Goal: Task Accomplishment & Management: Complete application form

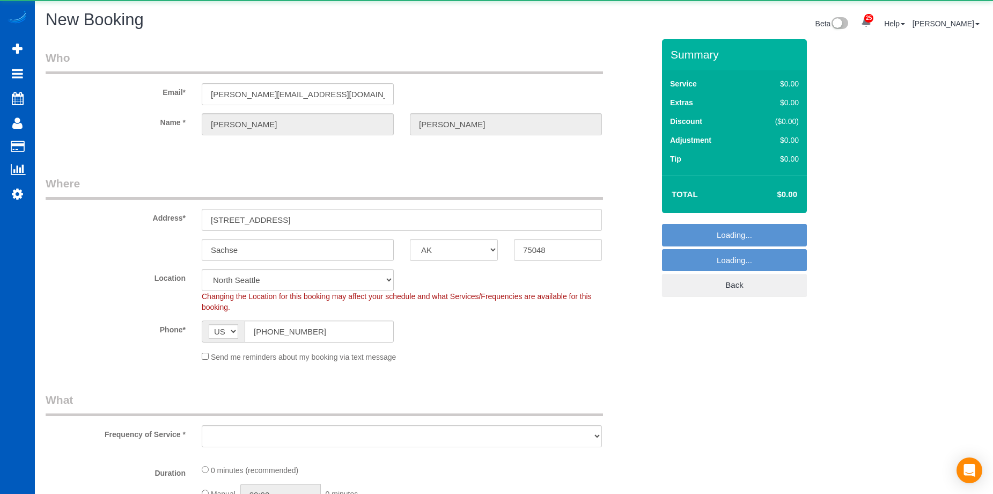
select select "[GEOGRAPHIC_DATA]"
select select "object:3882"
select select "199"
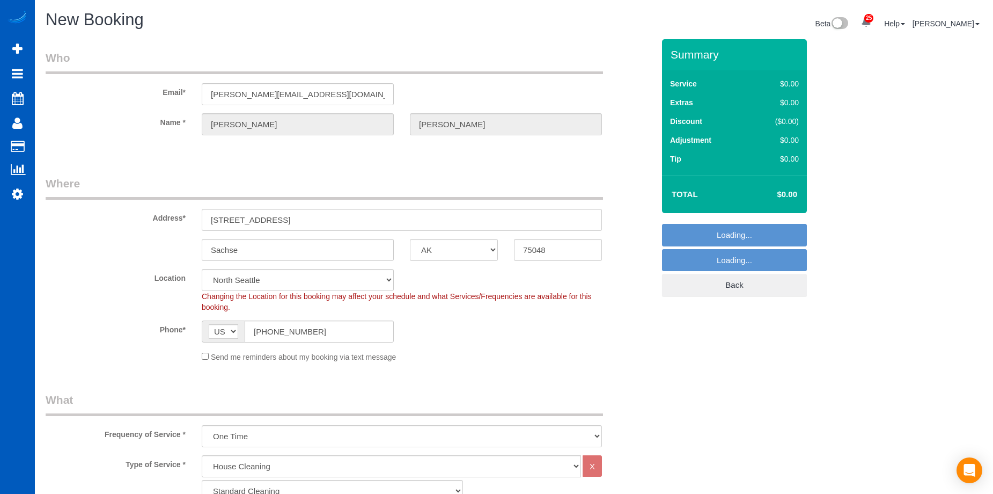
select select "331"
select select "object:4061"
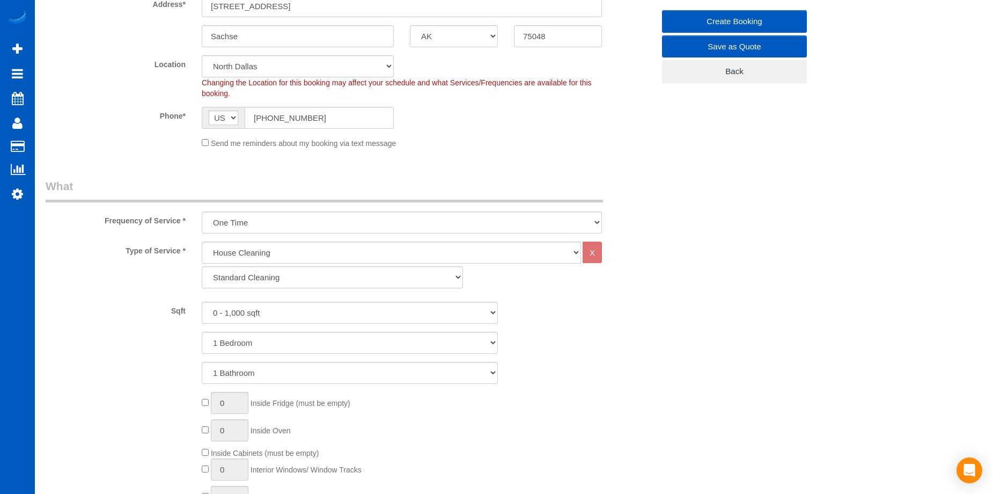
scroll to position [215, 0]
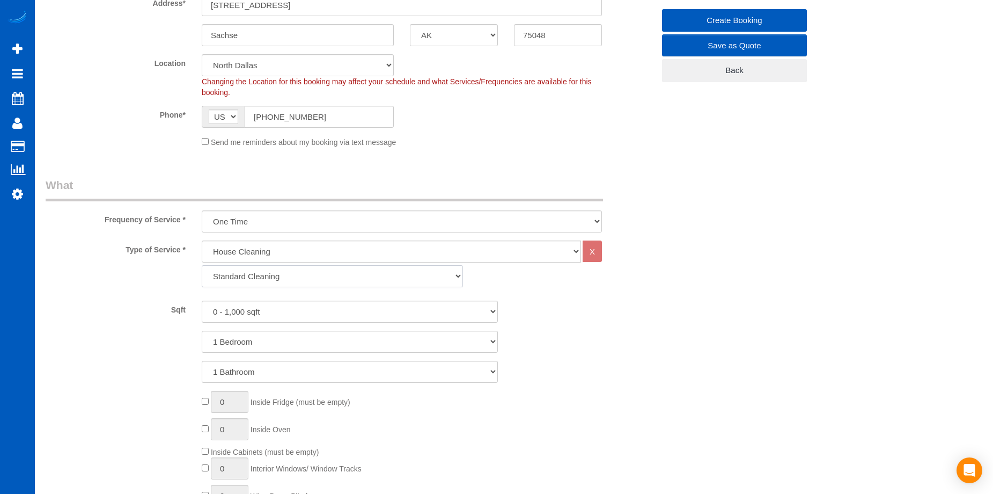
click at [295, 273] on select "Standard Cleaning Deep Cleaning Move In/ Out Cleaning" at bounding box center [332, 276] width 261 height 22
select select "367"
click at [202, 265] on select "Standard Cleaning Deep Cleaning Move In/ Out Cleaning" at bounding box center [332, 276] width 261 height 22
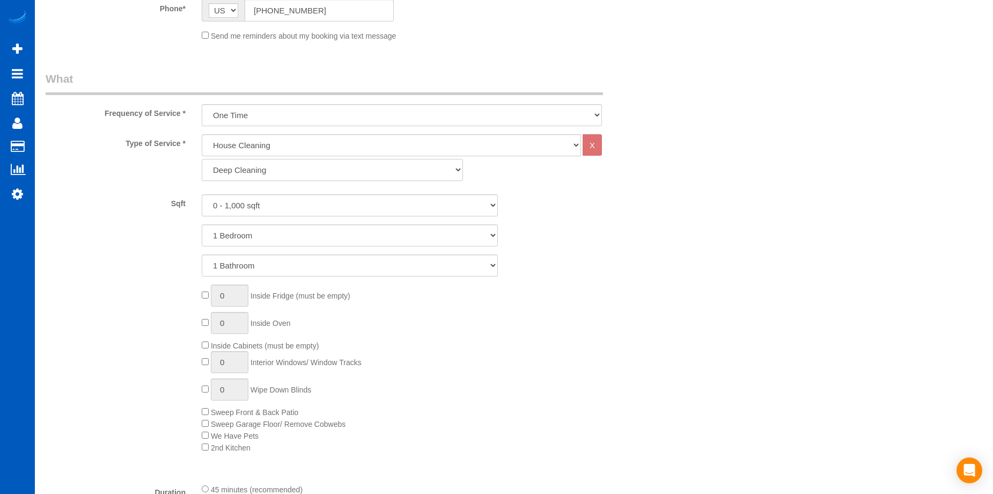
scroll to position [322, 0]
click at [337, 201] on select "0 - 1,000 sqft 1,001 - 1,500 sqft 1,501 - 2,000 sqft 2,001 - 2,500 sqft 2,501 -…" at bounding box center [350, 204] width 296 height 22
select select "2001"
click at [202, 193] on select "0 - 1,000 sqft 1,001 - 1,500 sqft 1,501 - 2,000 sqft 2,001 - 2,500 sqft 2,501 -…" at bounding box center [350, 204] width 296 height 22
click at [323, 235] on select "1 Bedroom 2 Bedrooms 3 Bedrooms 4 Bedrooms 5 Bedrooms 6 Bedrooms 7 Bedrooms" at bounding box center [350, 234] width 296 height 22
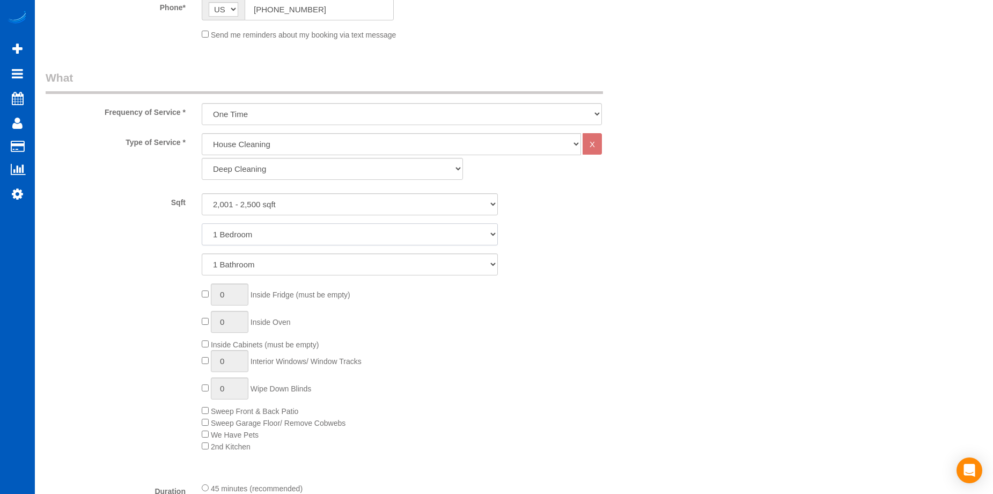
select select "4"
click at [202, 223] on select "1 Bedroom 2 Bedrooms 3 Bedrooms 4 Bedrooms 5 Bedrooms 6 Bedrooms 7 Bedrooms" at bounding box center [350, 234] width 296 height 22
click at [333, 258] on select "1 Bathroom 2 Bathrooms 3 Bathrooms 4 Bathrooms 5 Bathrooms 6 Bathrooms 7 Bathro…" at bounding box center [350, 264] width 296 height 22
select select "2"
click at [202, 253] on select "1 Bathroom 2 Bathrooms 3 Bathrooms 4 Bathrooms 5 Bathrooms 6 Bathrooms 7 Bathro…" at bounding box center [350, 264] width 296 height 22
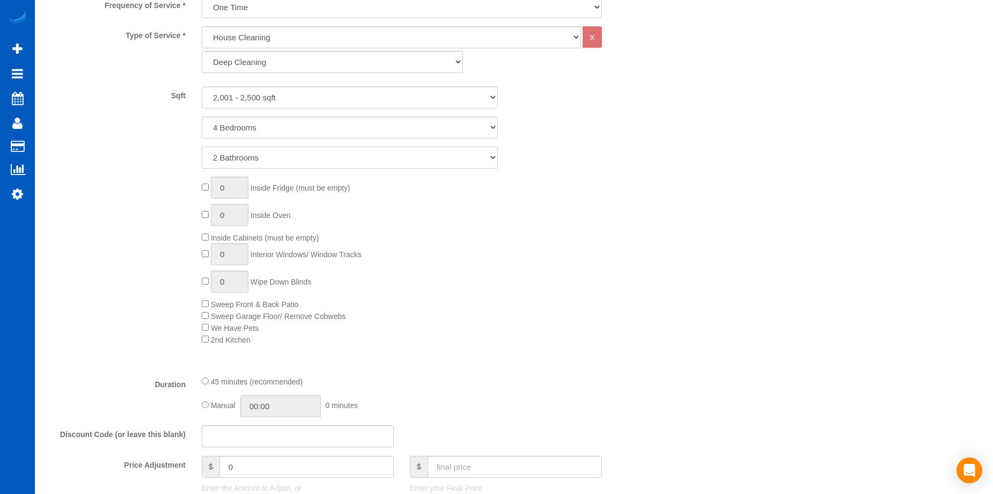
scroll to position [429, 0]
type input "1"
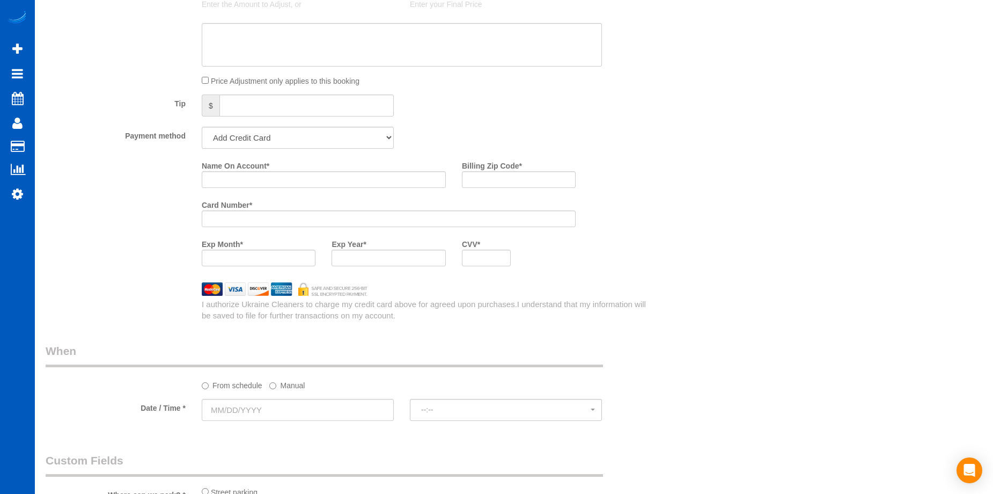
scroll to position [1127, 0]
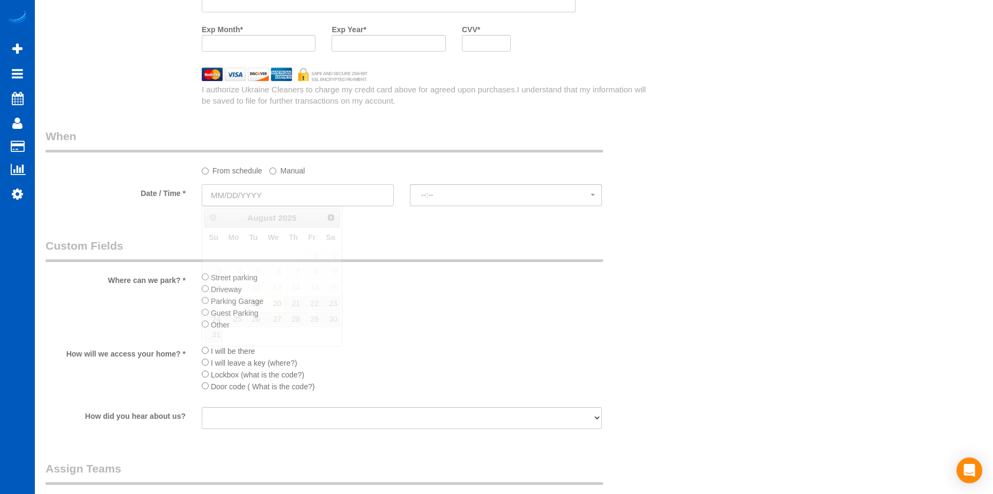
click at [348, 195] on input "text" at bounding box center [298, 195] width 192 height 22
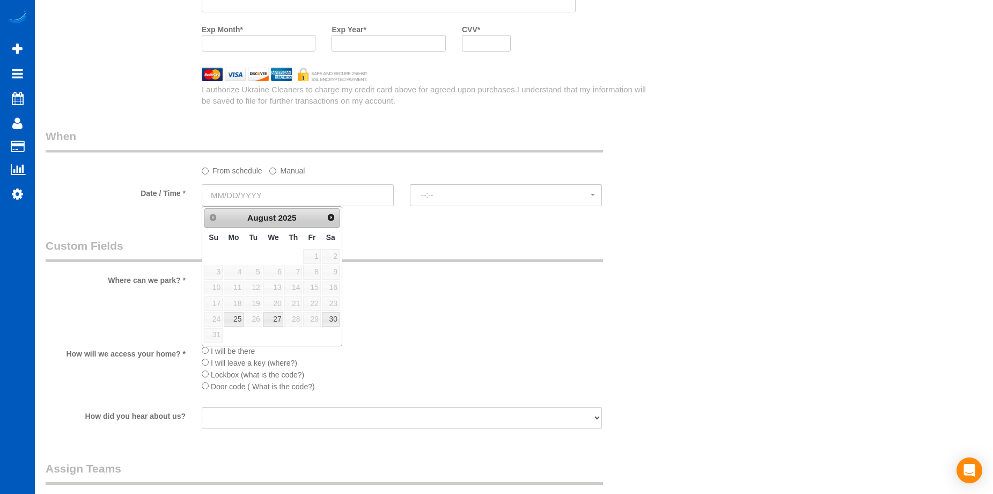
click at [314, 299] on span "22" at bounding box center [311, 303] width 17 height 14
click at [286, 170] on label "Manual" at bounding box center [286, 169] width 35 height 14
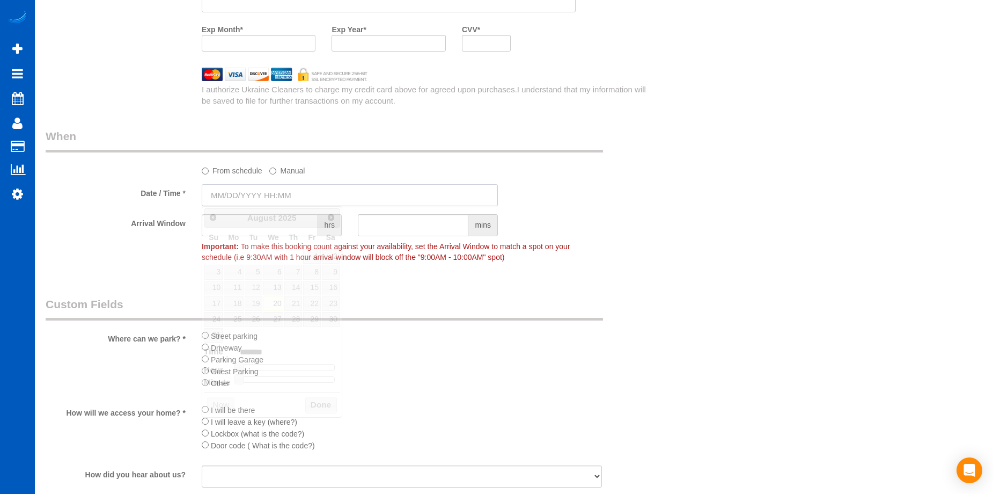
click at [271, 192] on input "text" at bounding box center [350, 195] width 296 height 22
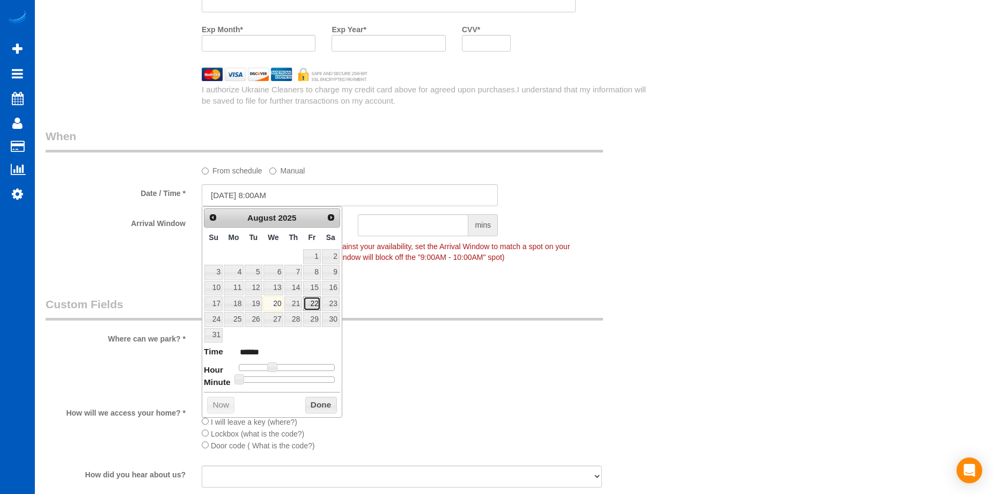
click at [313, 299] on link "22" at bounding box center [311, 303] width 17 height 14
type input "[DATE] 9:00AM"
type input "******"
type input "[DATE] 10:00AM"
type input "*******"
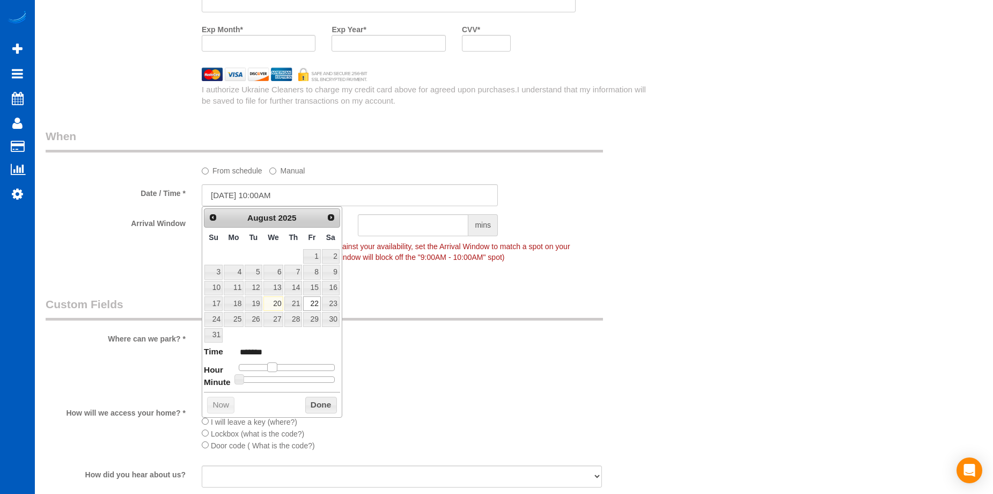
type input "[DATE] 11:00AM"
type input "*******"
type input "[DATE] 12:00PM"
type input "*******"
type input "[DATE] 1:00PM"
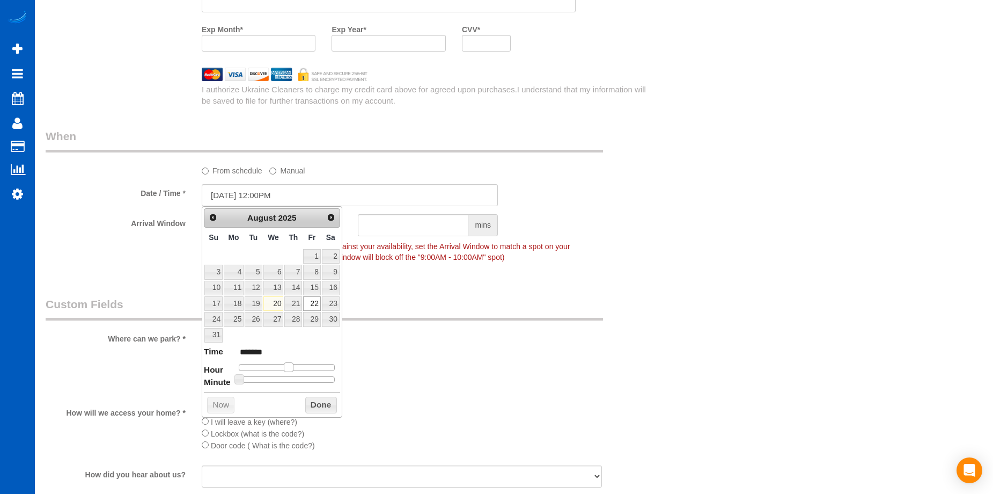
type input "******"
type input "[DATE] 2:00PM"
type input "******"
drag, startPoint x: 272, startPoint y: 365, endPoint x: 295, endPoint y: 366, distance: 23.6
click at [295, 366] on span at bounding box center [297, 367] width 10 height 10
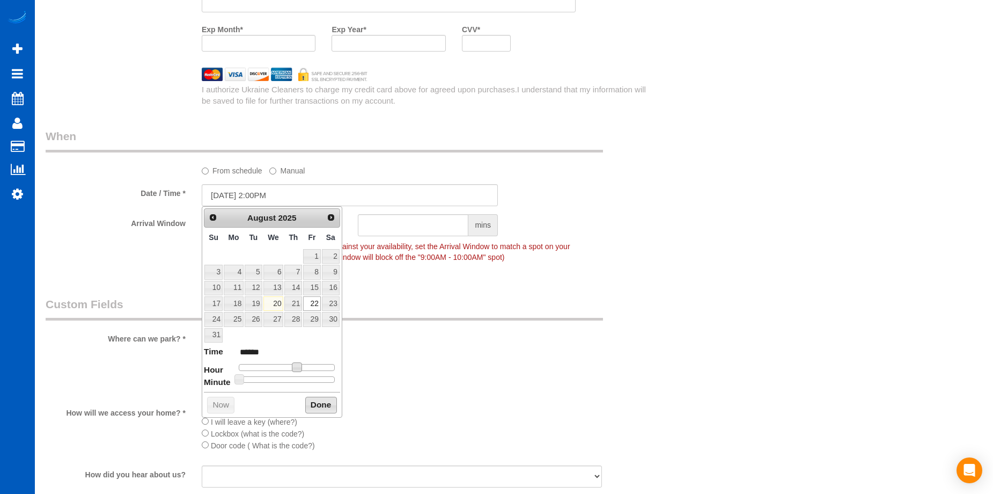
click at [318, 404] on button "Done" at bounding box center [321, 405] width 32 height 17
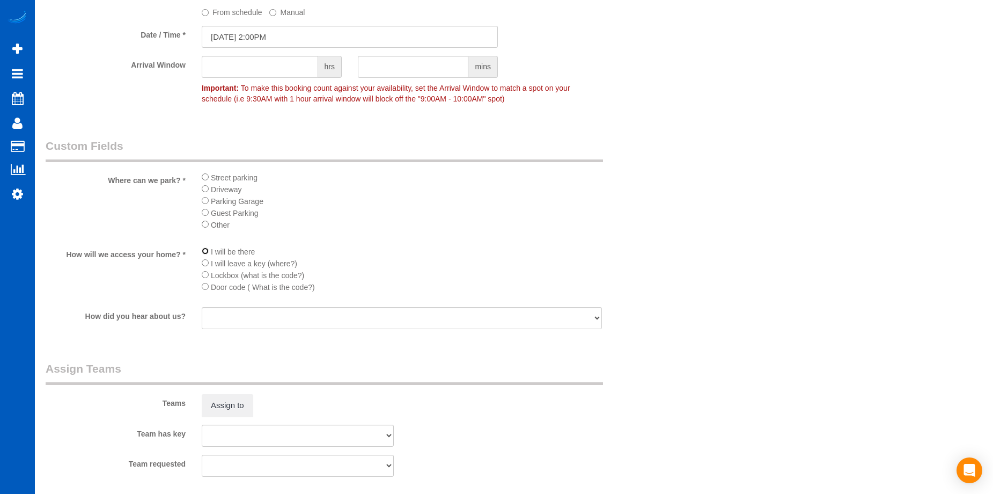
scroll to position [1342, 0]
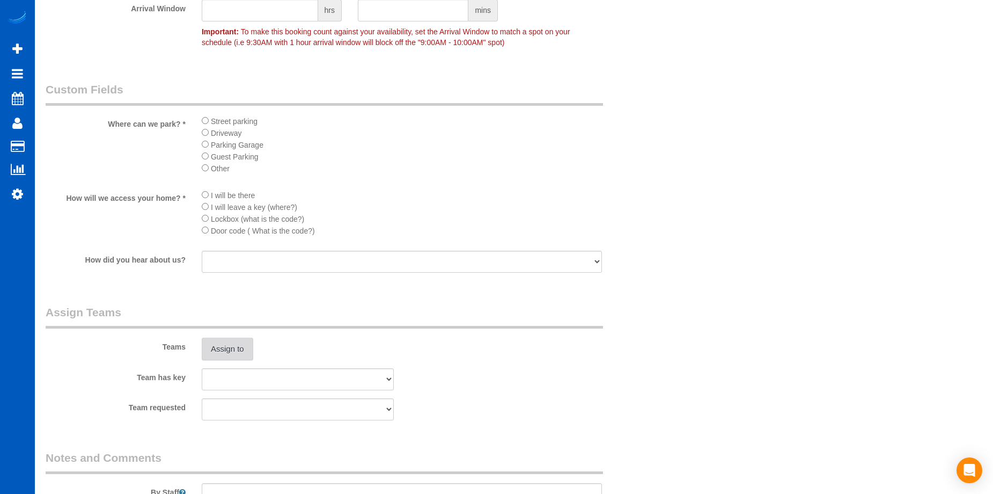
click at [246, 350] on button "Assign to" at bounding box center [228, 349] width 52 height 23
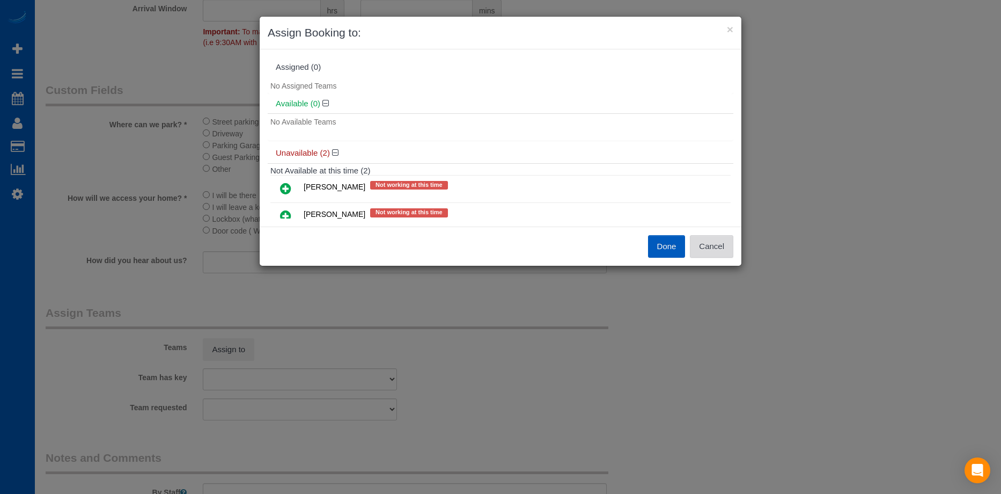
click at [708, 239] on button "Cancel" at bounding box center [711, 246] width 43 height 23
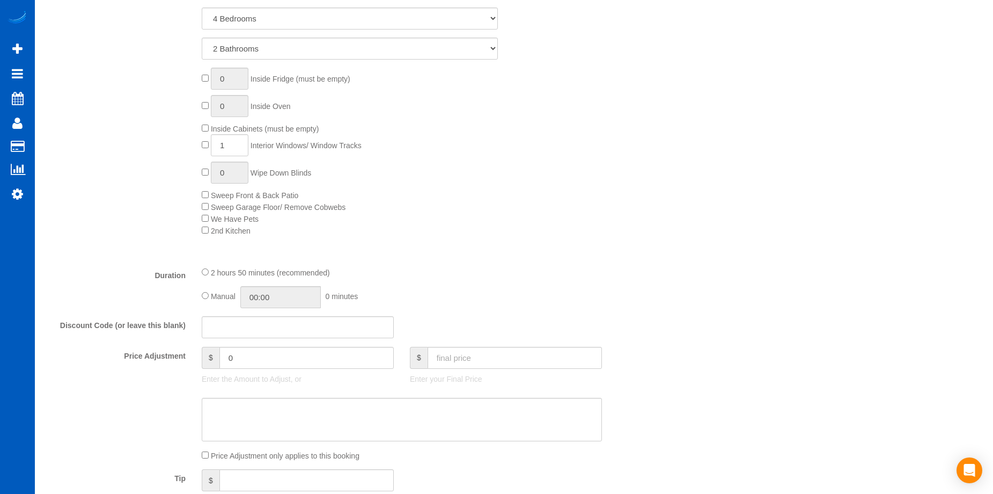
scroll to position [751, 0]
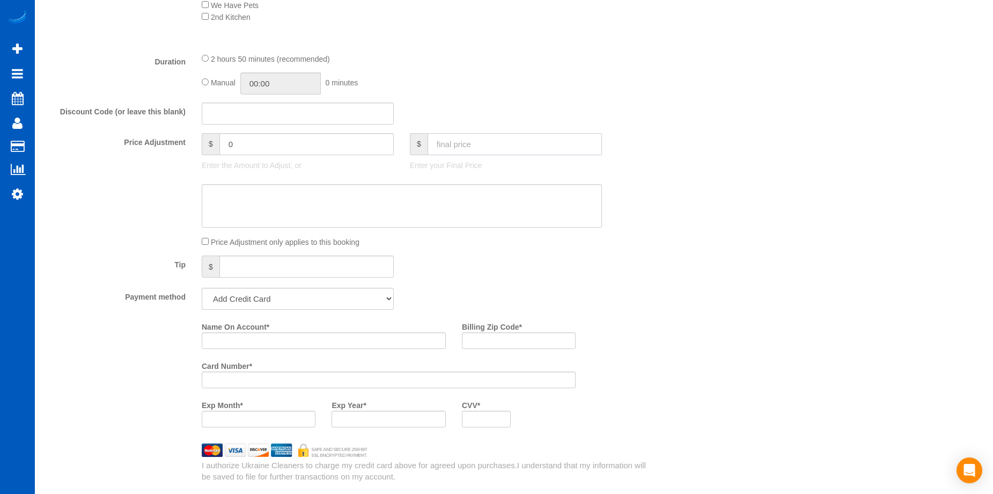
click at [489, 143] on input "text" at bounding box center [515, 144] width 174 height 22
type input "356.10"
type input "-62.9"
click at [312, 203] on textarea at bounding box center [402, 206] width 400 height 44
paste textarea "House isnt in bad shape at all, older couple living alone"
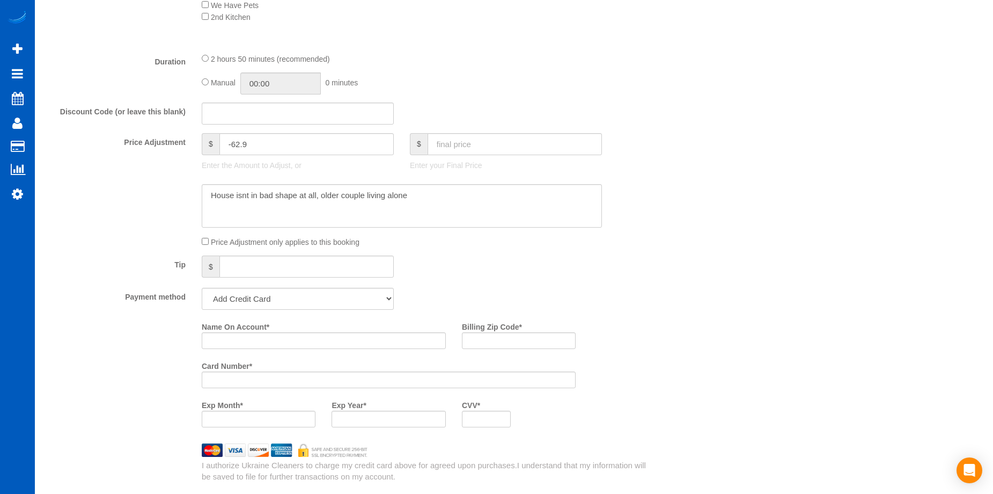
click at [677, 242] on div "Who Email* [PERSON_NAME][EMAIL_ADDRESS][DOMAIN_NAME] Name * [PERSON_NAME] Where…" at bounding box center [514, 255] width 937 height 1934
click at [246, 195] on textarea at bounding box center [402, 206] width 400 height 44
click at [435, 192] on textarea at bounding box center [402, 206] width 400 height 44
type textarea "House isn't in bad shape at all, older couple living alone."
click at [737, 210] on div "Who Email* [PERSON_NAME][EMAIL_ADDRESS][DOMAIN_NAME] Name * [PERSON_NAME] Where…" at bounding box center [514, 255] width 937 height 1934
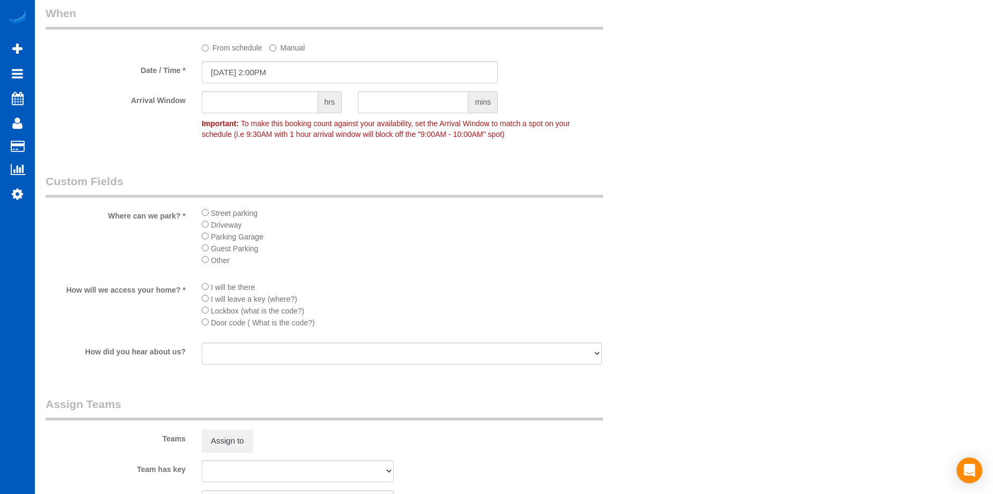
scroll to position [1449, 0]
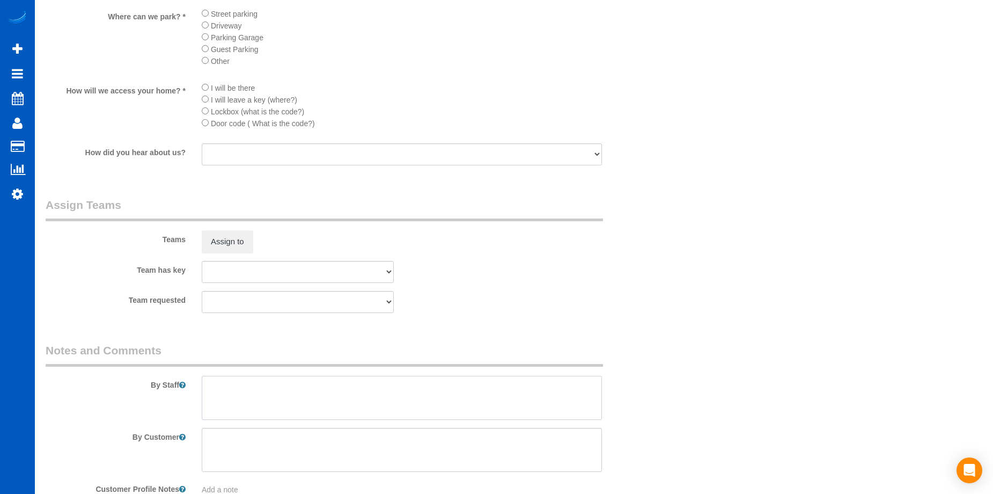
click at [304, 380] on textarea at bounding box center [402, 398] width 400 height 44
click at [368, 393] on textarea at bounding box center [402, 398] width 400 height 44
paste textarea "They are getting ready to sell house in a month, they need ten interior windows…"
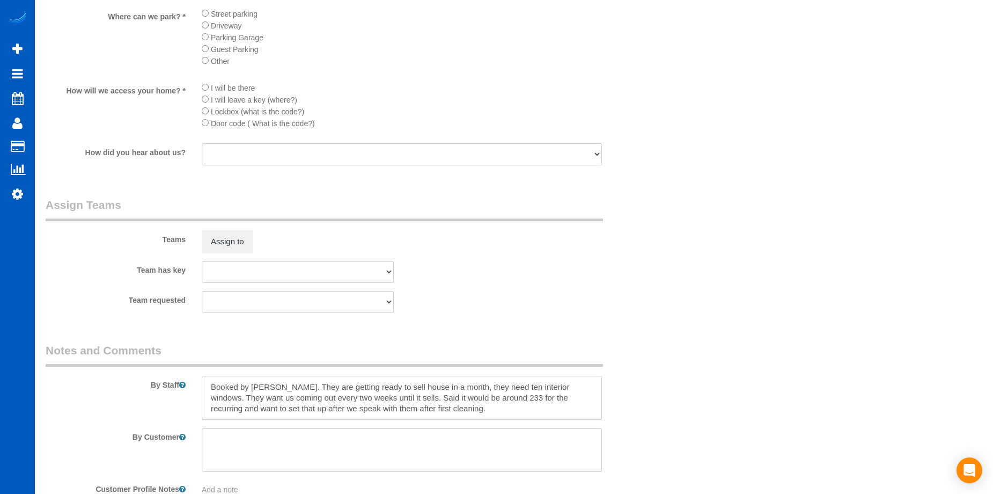
drag, startPoint x: 386, startPoint y: 397, endPoint x: 452, endPoint y: 414, distance: 68.3
click at [452, 414] on textarea at bounding box center [402, 398] width 400 height 44
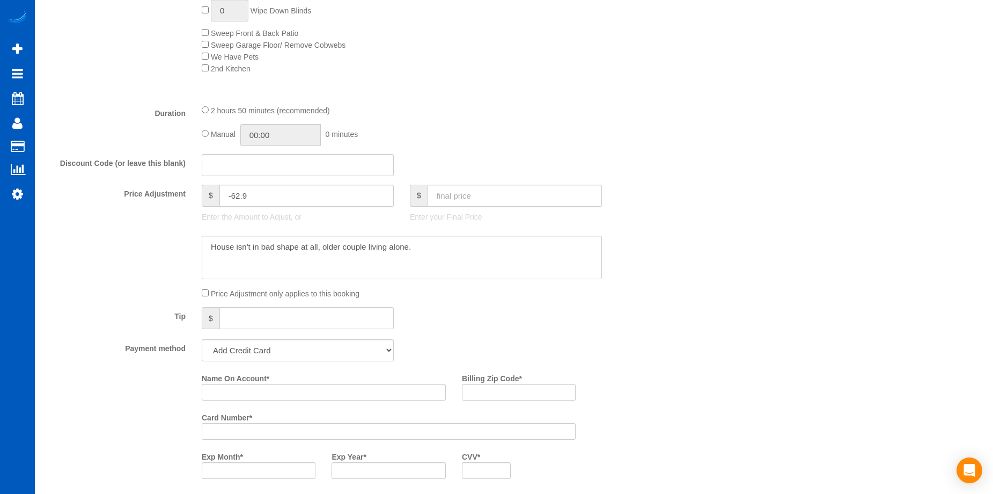
scroll to position [698, 0]
type textarea "Booked by [PERSON_NAME]. They are getting ready to sell house in a month, they …"
click at [514, 267] on textarea at bounding box center [402, 260] width 400 height 44
click at [502, 249] on textarea at bounding box center [402, 260] width 400 height 44
drag, startPoint x: 539, startPoint y: 248, endPoint x: 569, endPoint y: 251, distance: 30.7
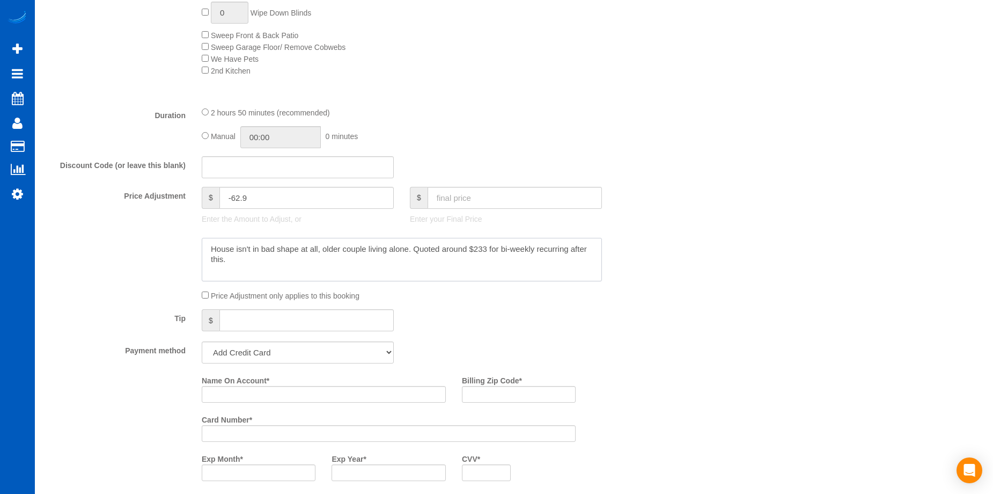
click at [569, 251] on textarea at bounding box center [402, 260] width 400 height 44
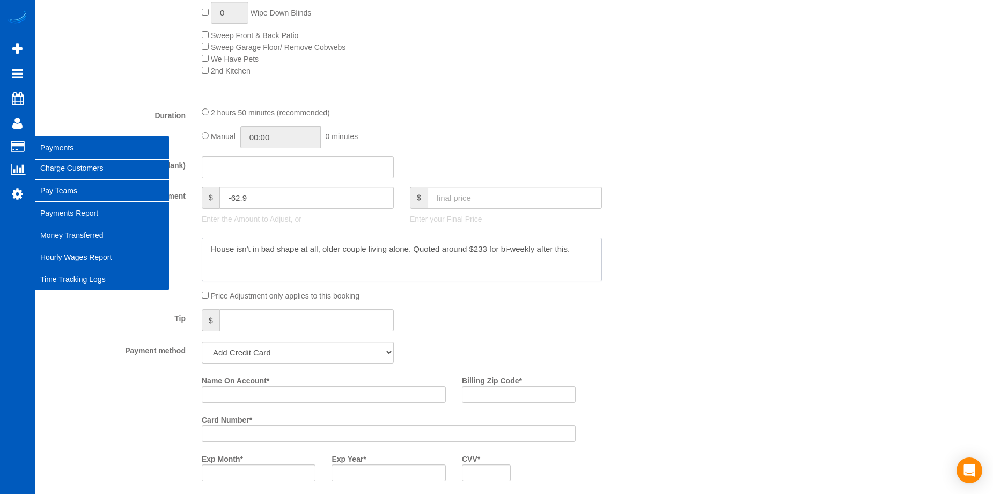
type textarea "House isn't in bad shape at all, older couple living alone. Quoted around $233 …"
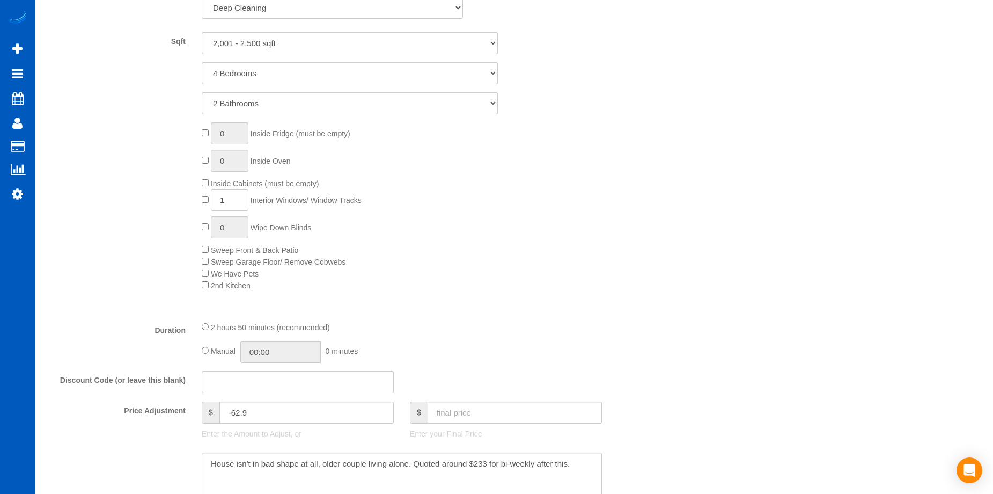
scroll to position [429, 0]
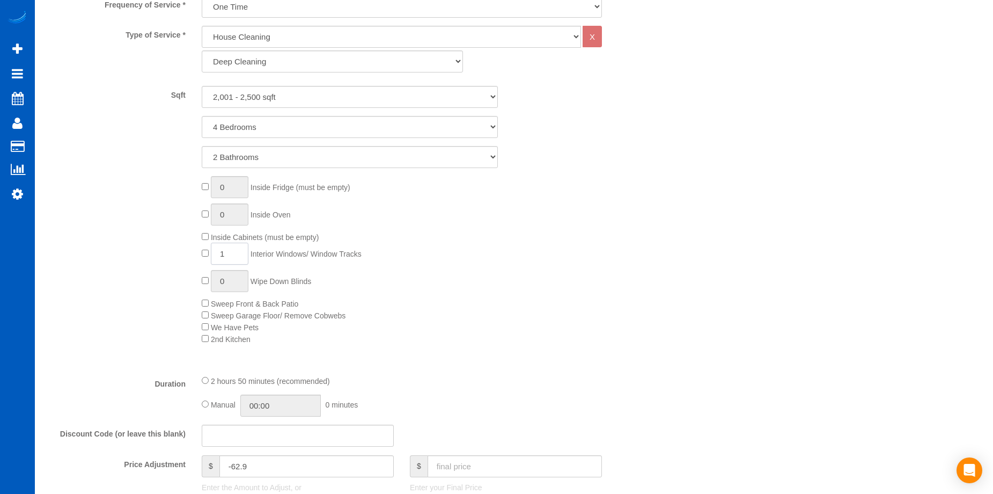
click at [235, 249] on input "1" at bounding box center [230, 254] width 38 height 22
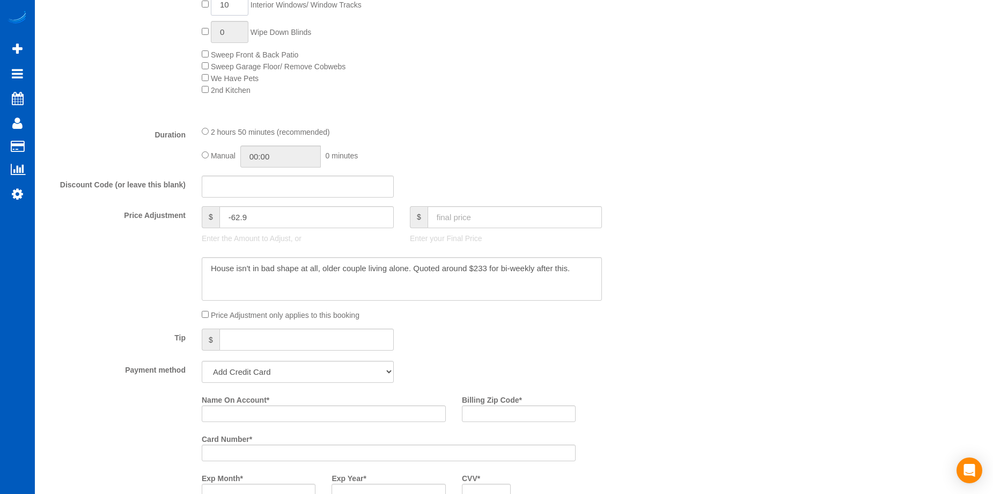
scroll to position [698, 0]
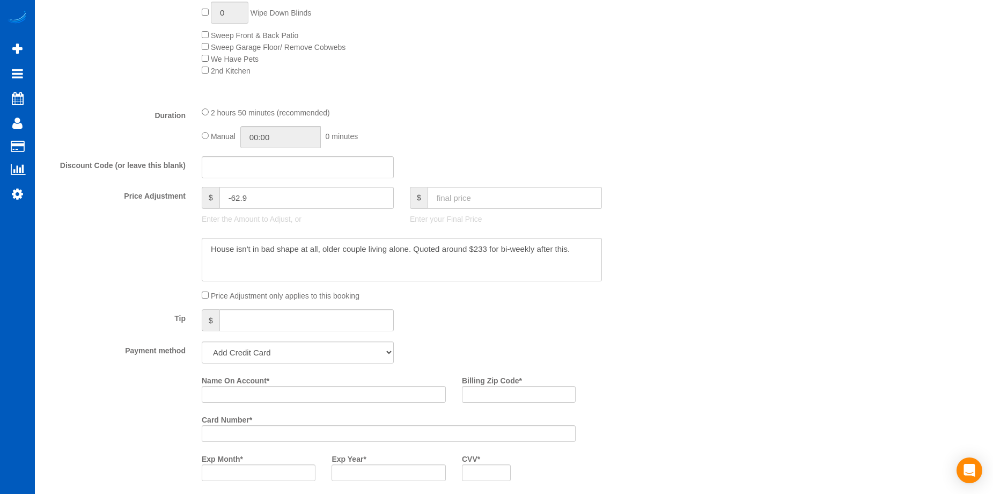
type input "10"
click at [518, 196] on input "text" at bounding box center [515, 198] width 174 height 22
type input "356.1"
click at [529, 266] on textarea at bounding box center [402, 260] width 400 height 44
type input "-107.9"
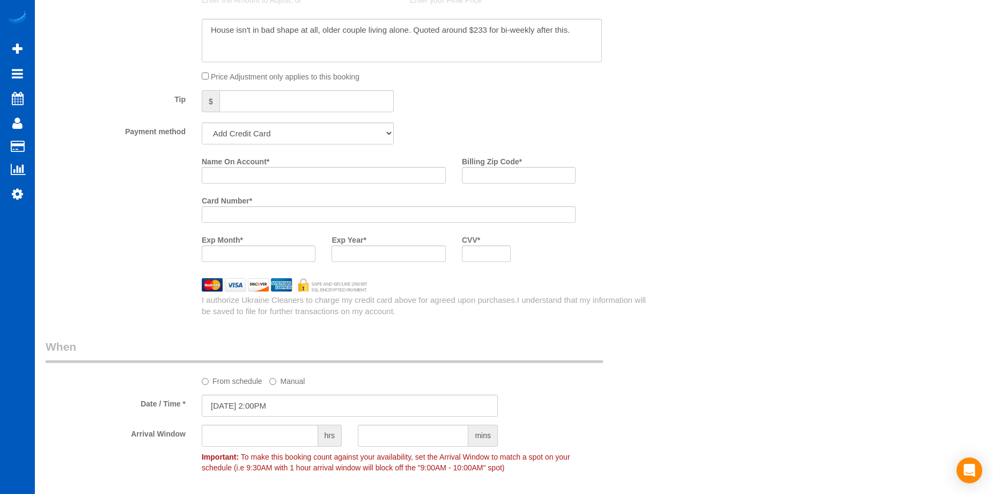
scroll to position [966, 0]
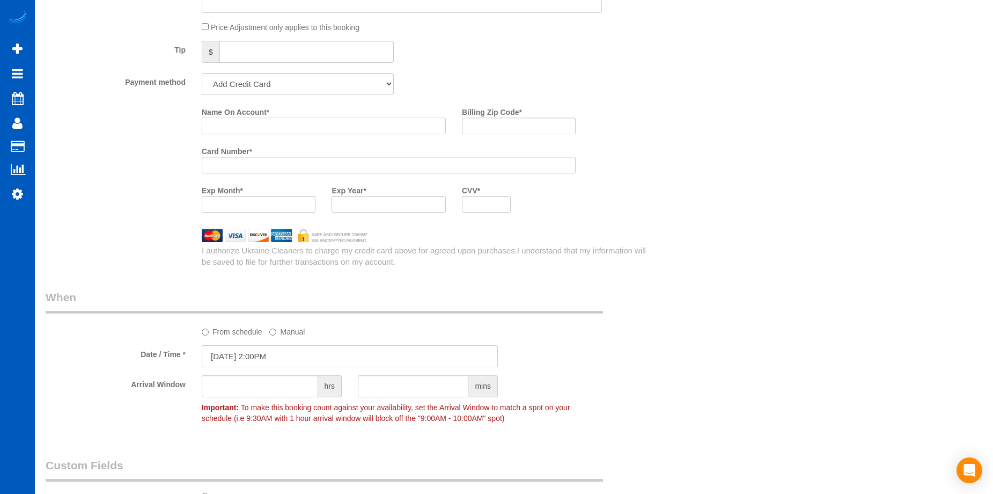
click at [305, 127] on input "Name On Account *" at bounding box center [324, 126] width 244 height 17
paste input "[PERSON_NAME]"
type input "[PERSON_NAME]"
click at [492, 121] on input "Billing Zip Code *" at bounding box center [519, 126] width 114 height 17
paste input "75048"
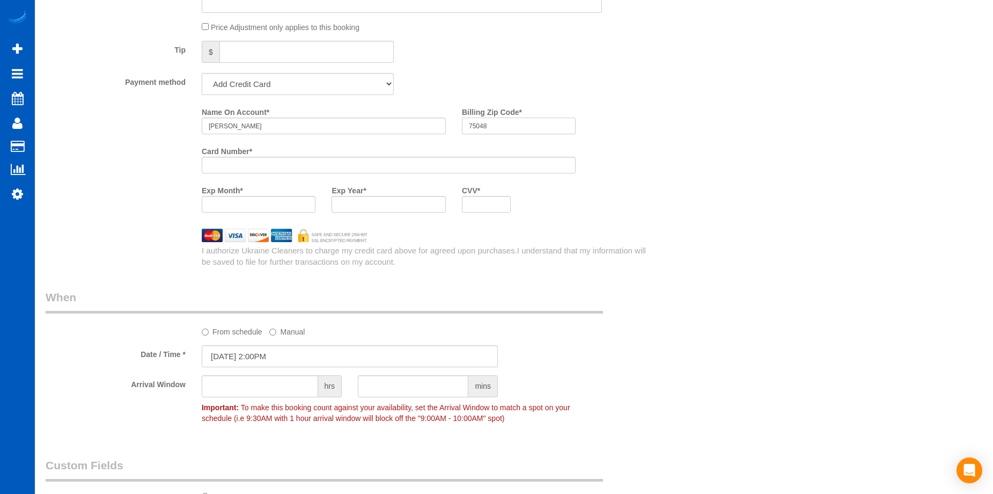
type input "75048"
click at [498, 209] on div at bounding box center [486, 204] width 49 height 17
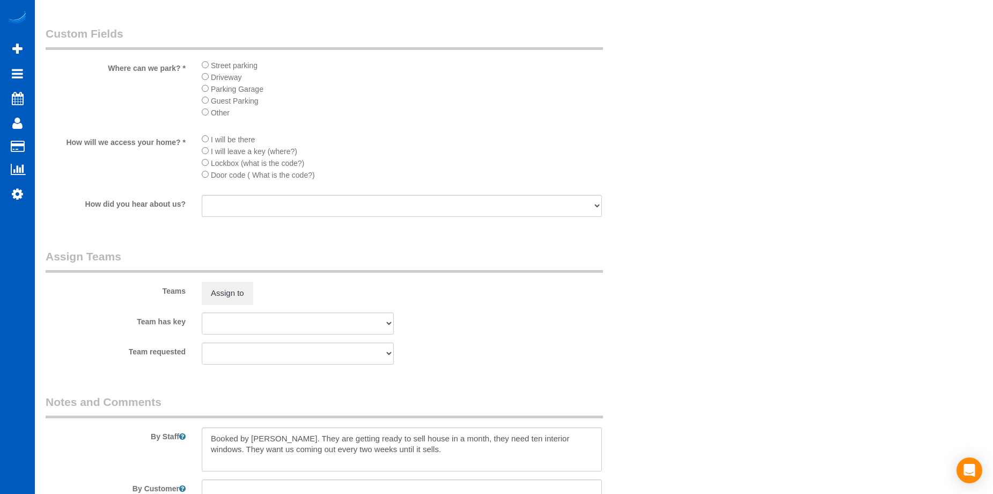
scroll to position [1503, 0]
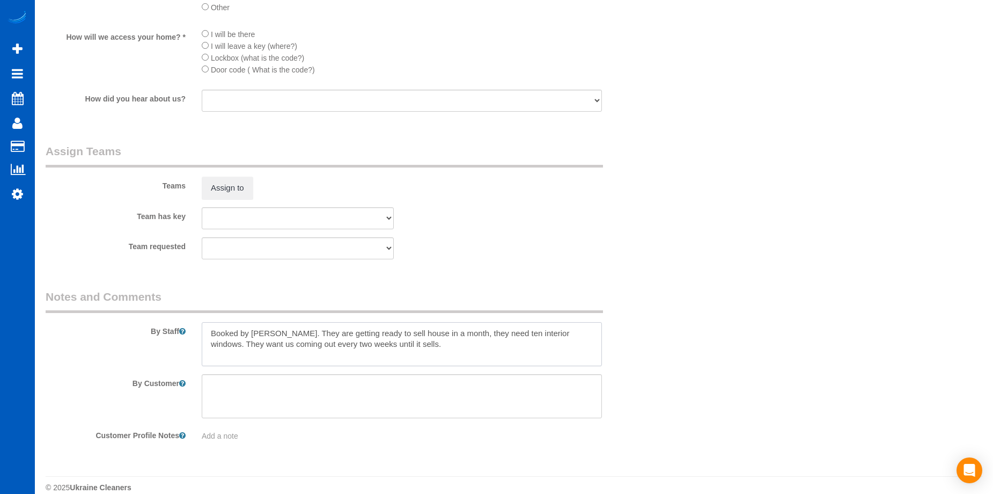
click at [471, 355] on textarea at bounding box center [402, 344] width 400 height 44
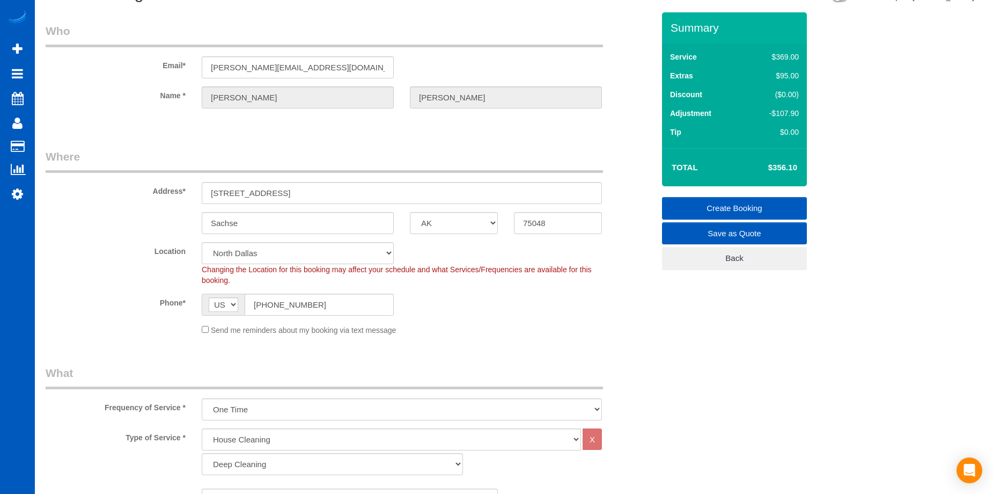
scroll to position [0, 0]
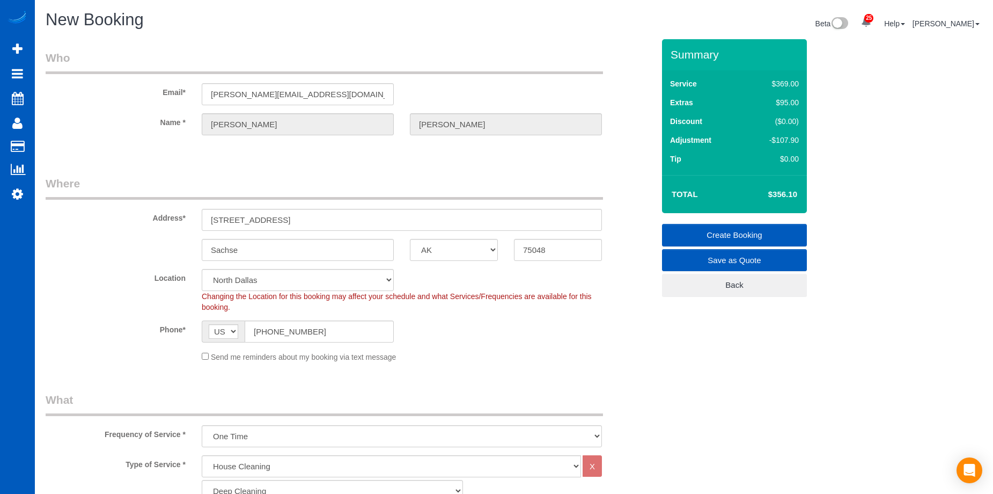
click at [707, 227] on link "Create Booking" at bounding box center [734, 235] width 145 height 23
